Goal: Find specific page/section: Find specific page/section

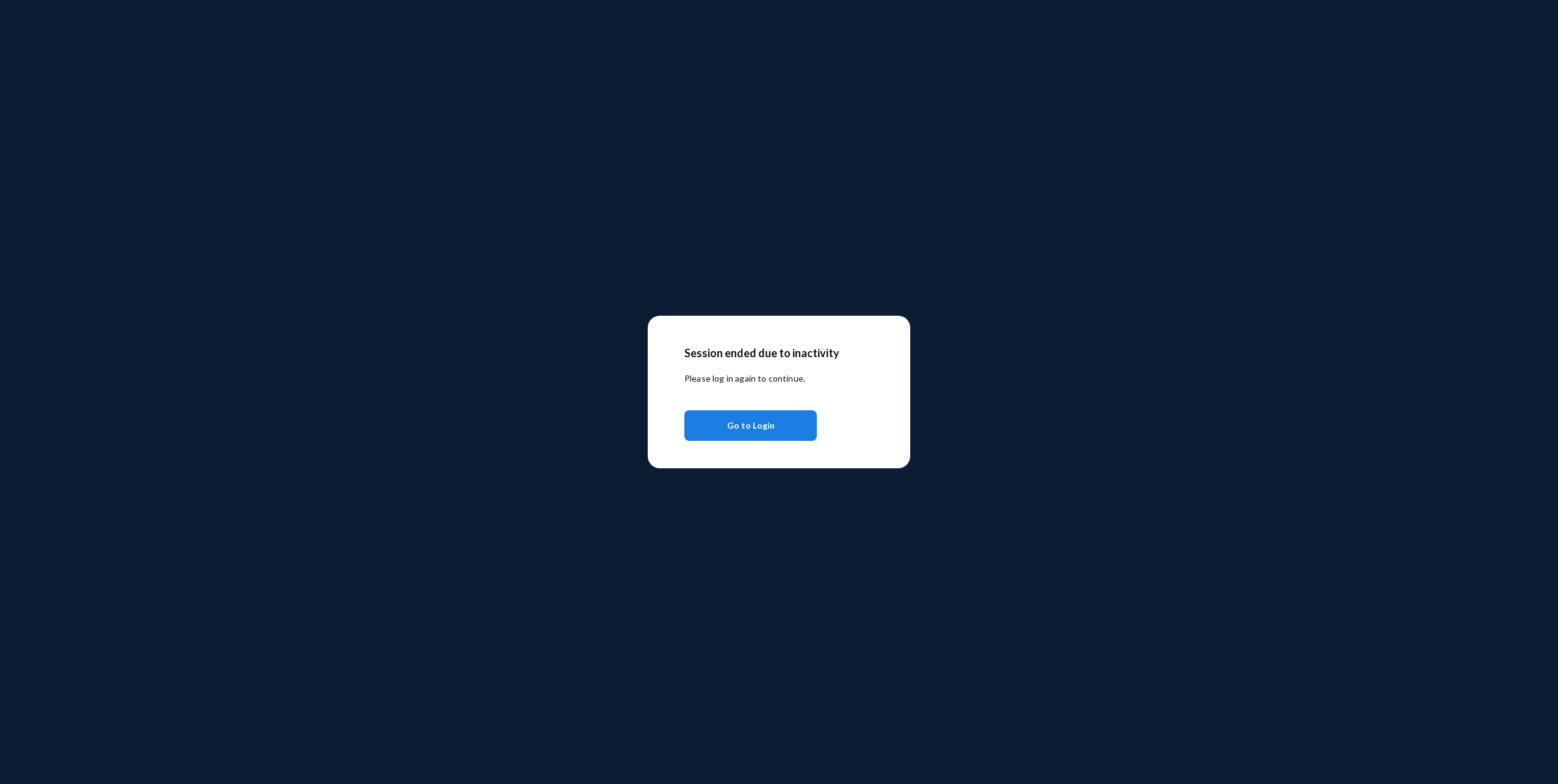
click at [749, 428] on span "Go to Login" at bounding box center [751, 425] width 48 height 22
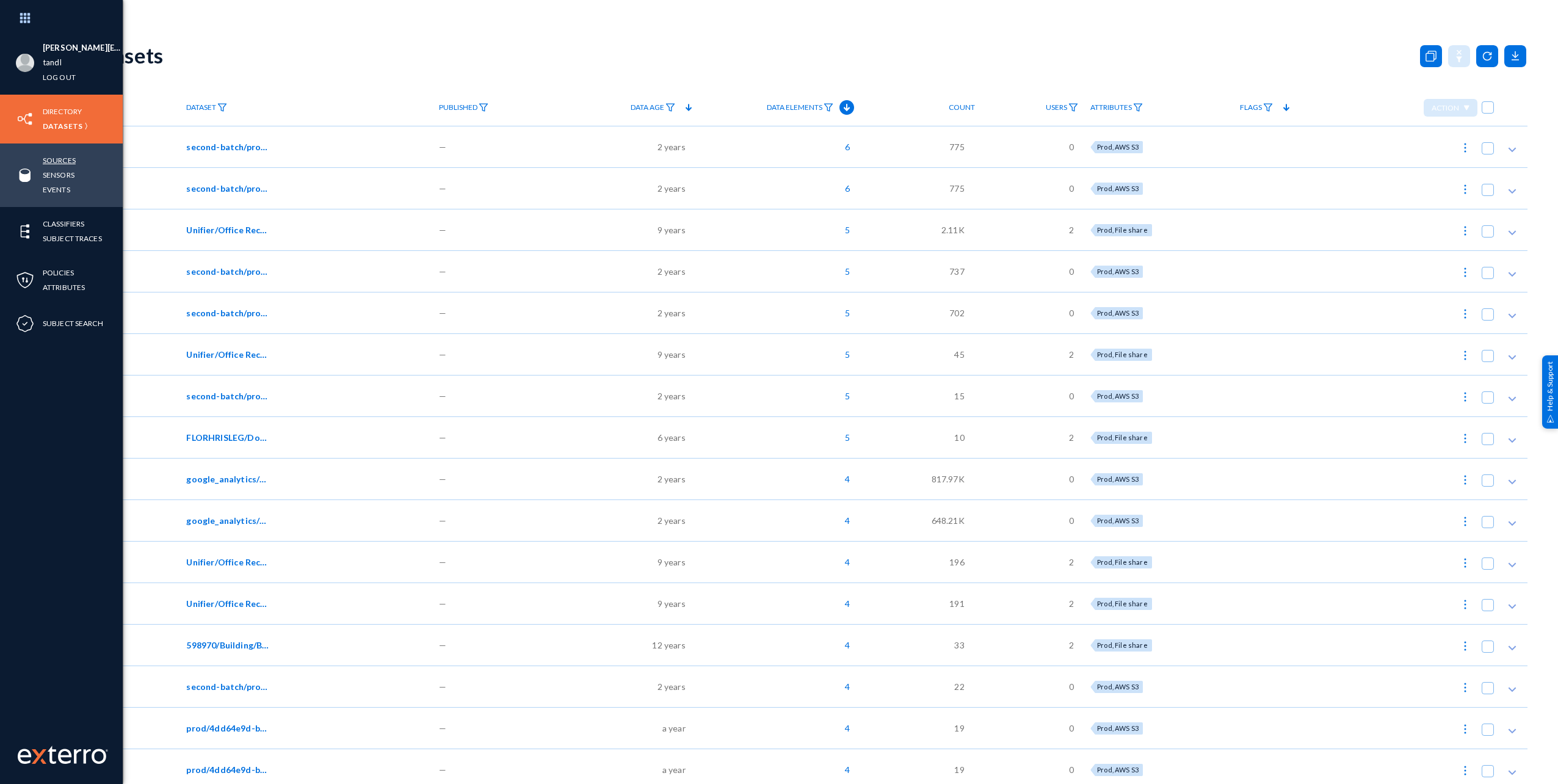
drag, startPoint x: 51, startPoint y: 160, endPoint x: 59, endPoint y: 160, distance: 8.0
click at [51, 160] on link "Sources" at bounding box center [59, 160] width 33 height 14
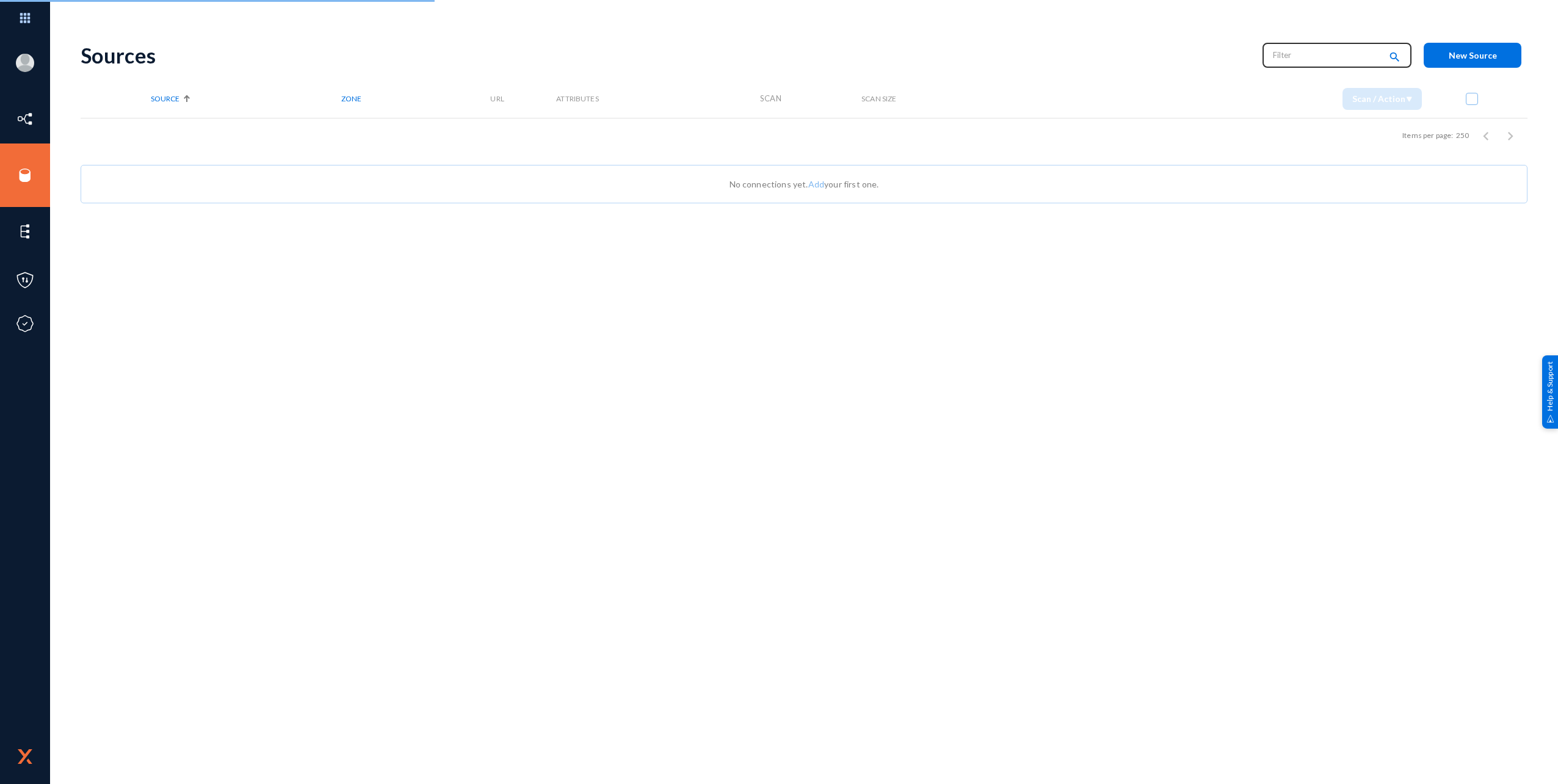
click at [1327, 56] on input "text" at bounding box center [1326, 54] width 108 height 18
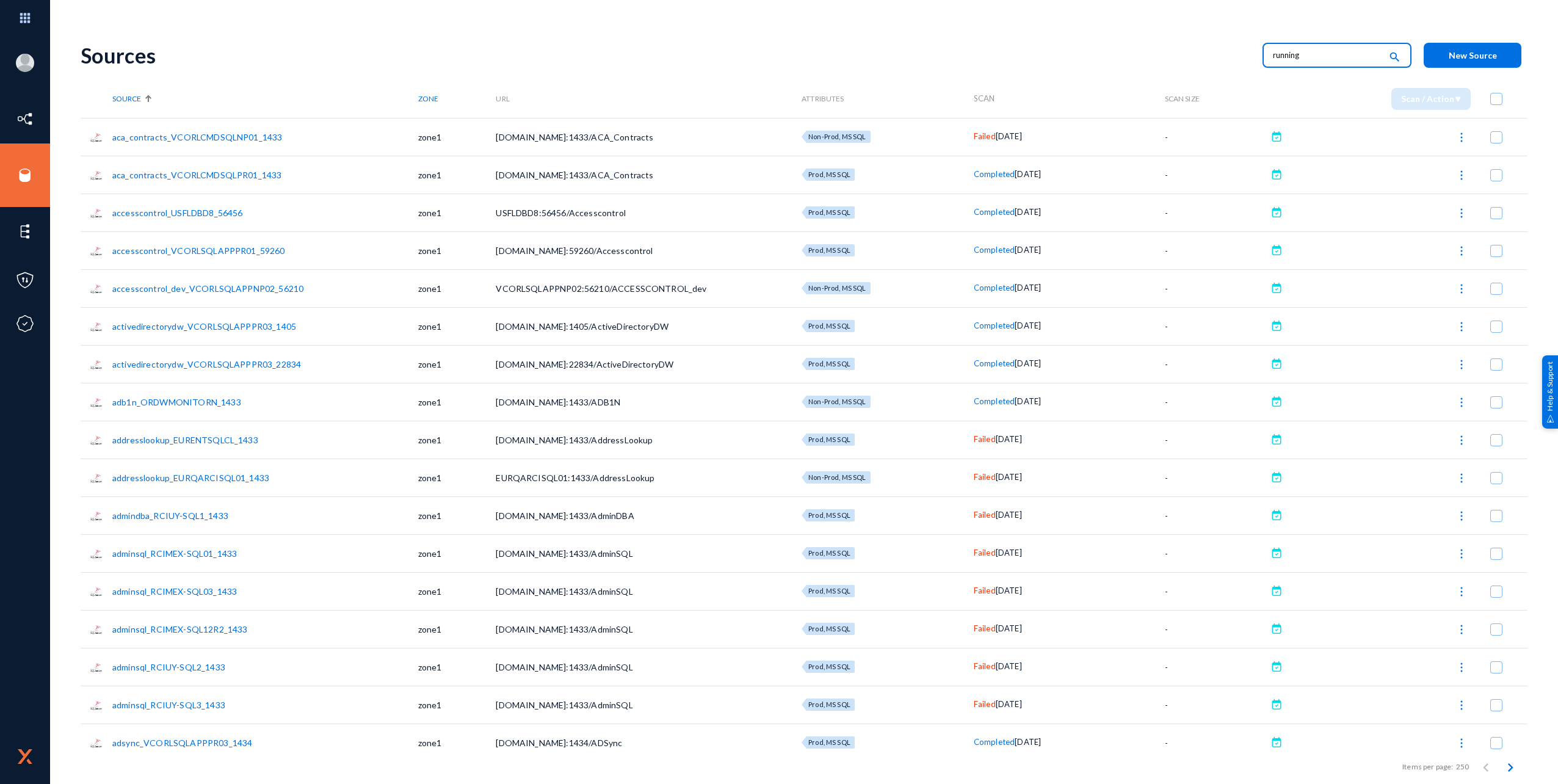
type input "running"
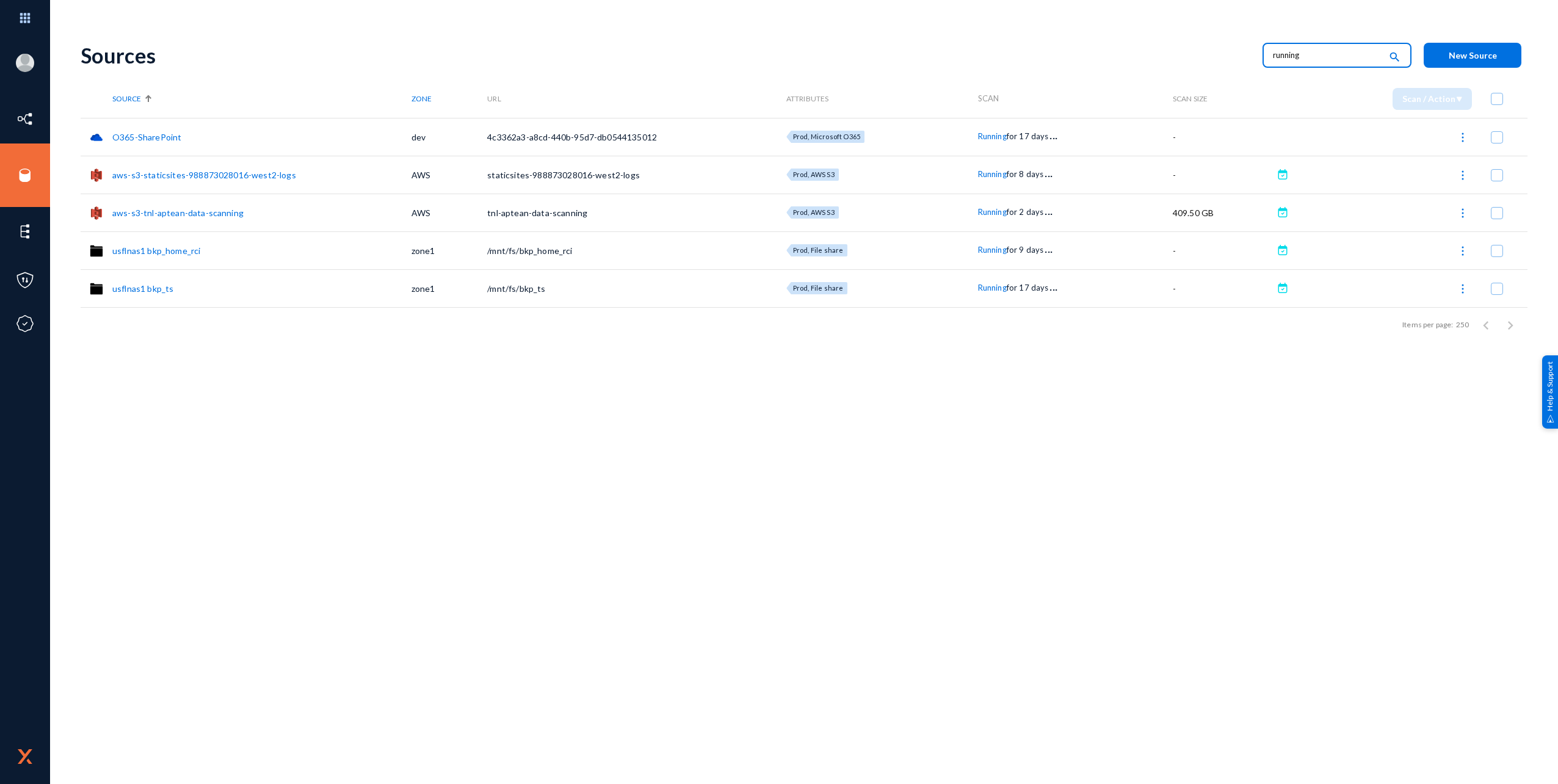
click at [420, 497] on div "Sources running search New Source Source Zone URL Attributes Scan Scan Size Sca…" at bounding box center [804, 406] width 1447 height 753
